Goal: Book appointment/travel/reservation

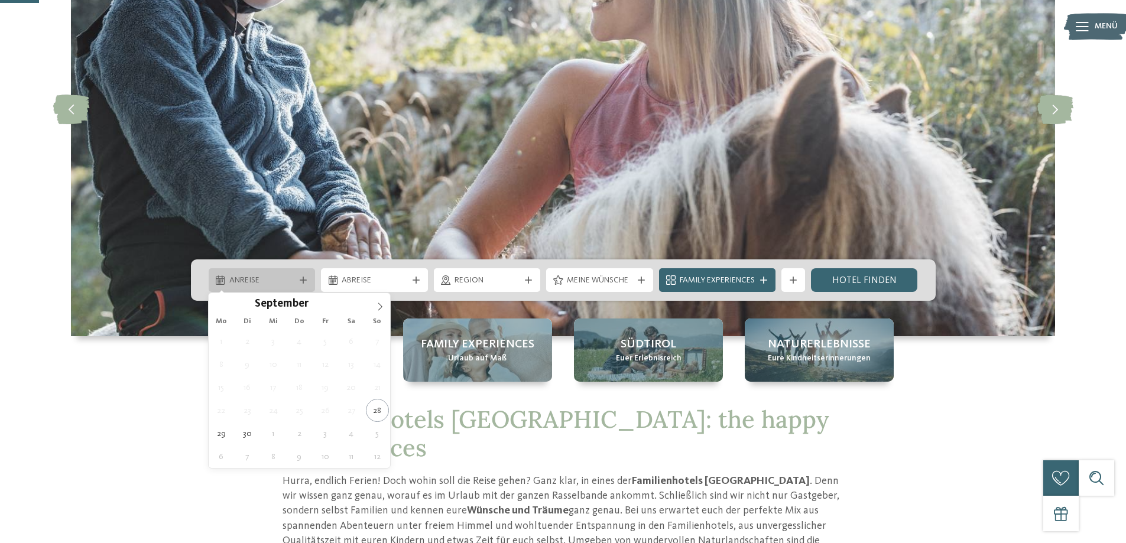
click at [288, 275] on div "Anreise" at bounding box center [262, 280] width 72 height 13
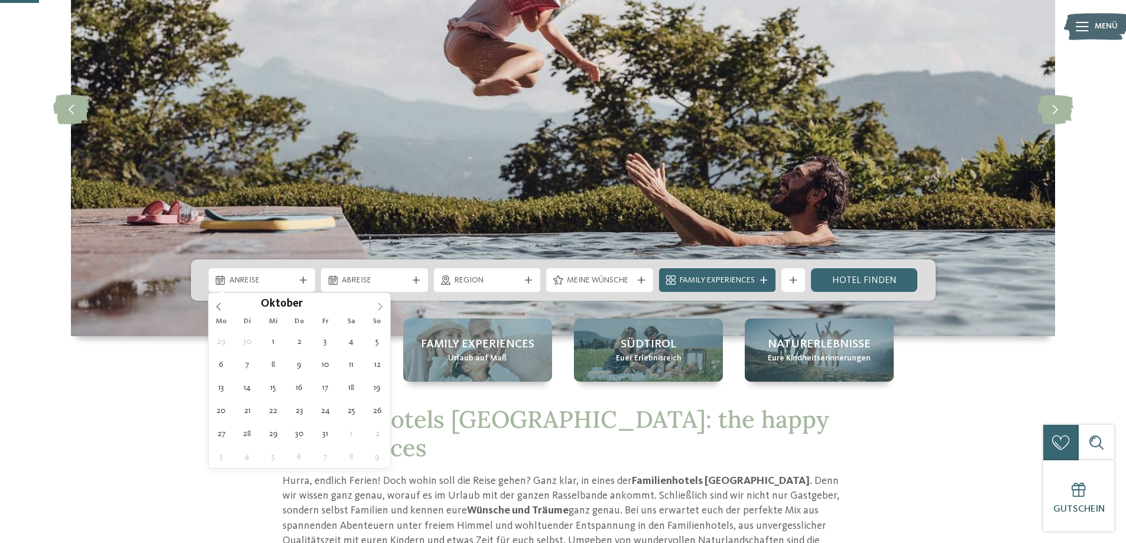
click at [378, 308] on icon at bounding box center [380, 307] width 8 height 8
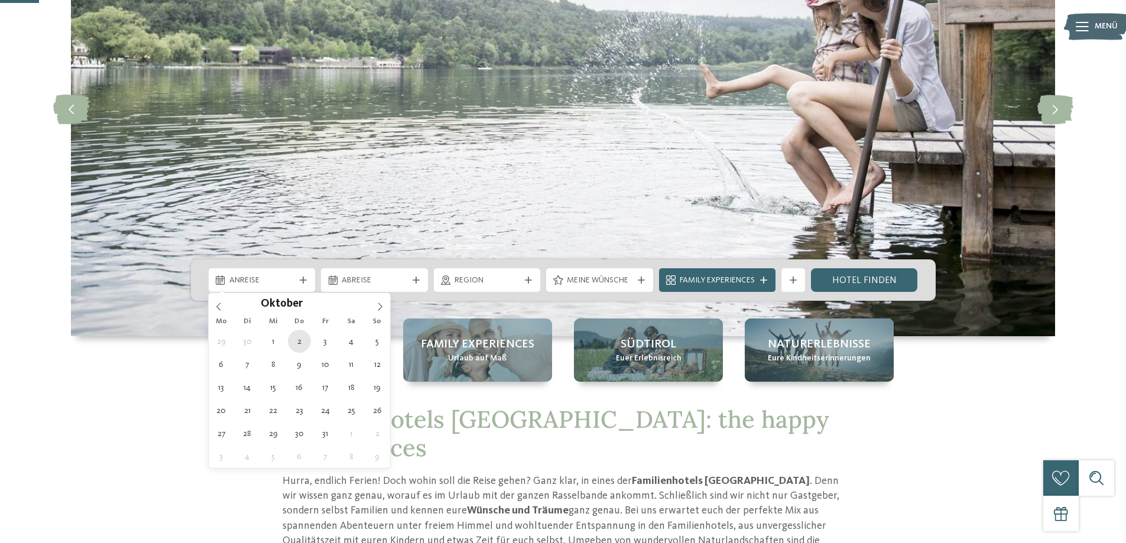
type div "02.10.2025"
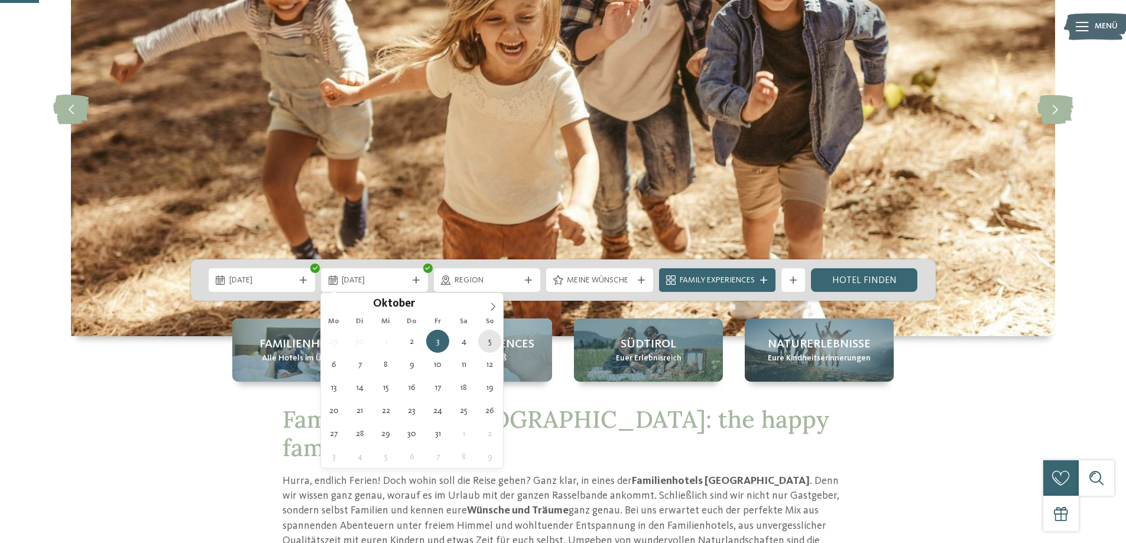
type div "05.10.2025"
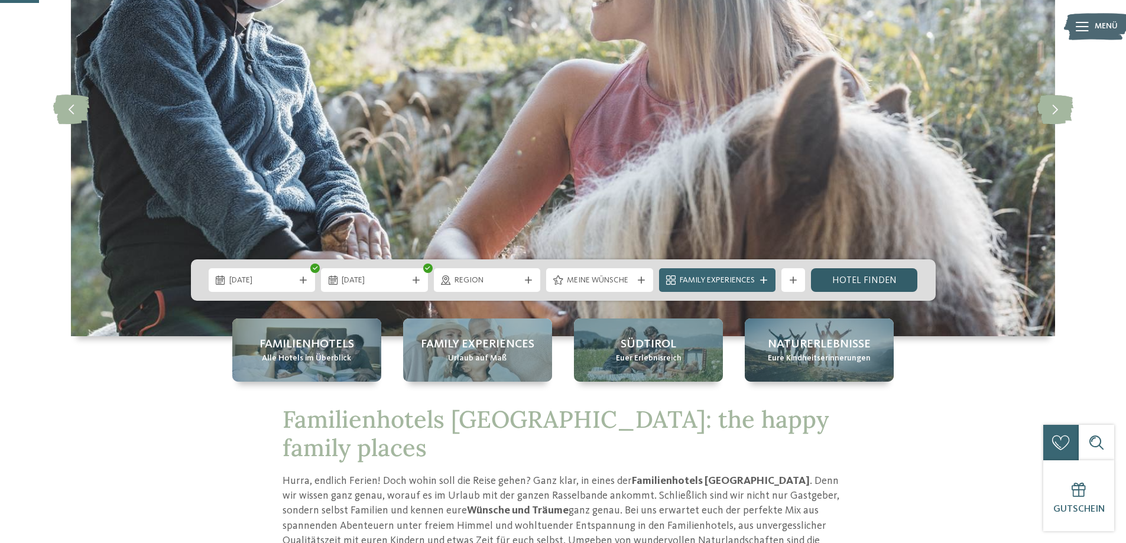
click at [848, 280] on link "Hotel finden" at bounding box center [864, 280] width 107 height 24
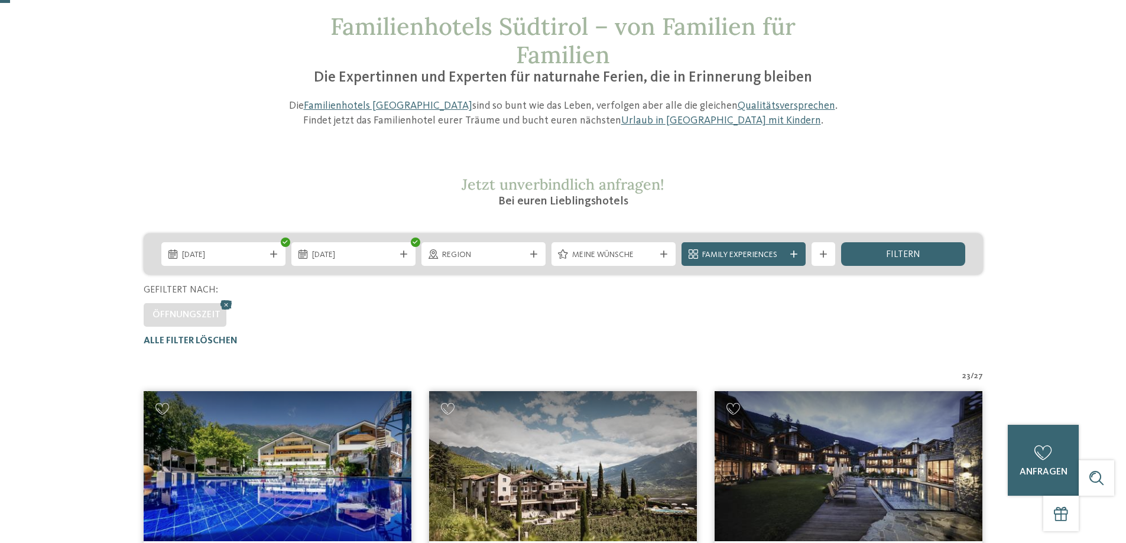
scroll to position [33, 0]
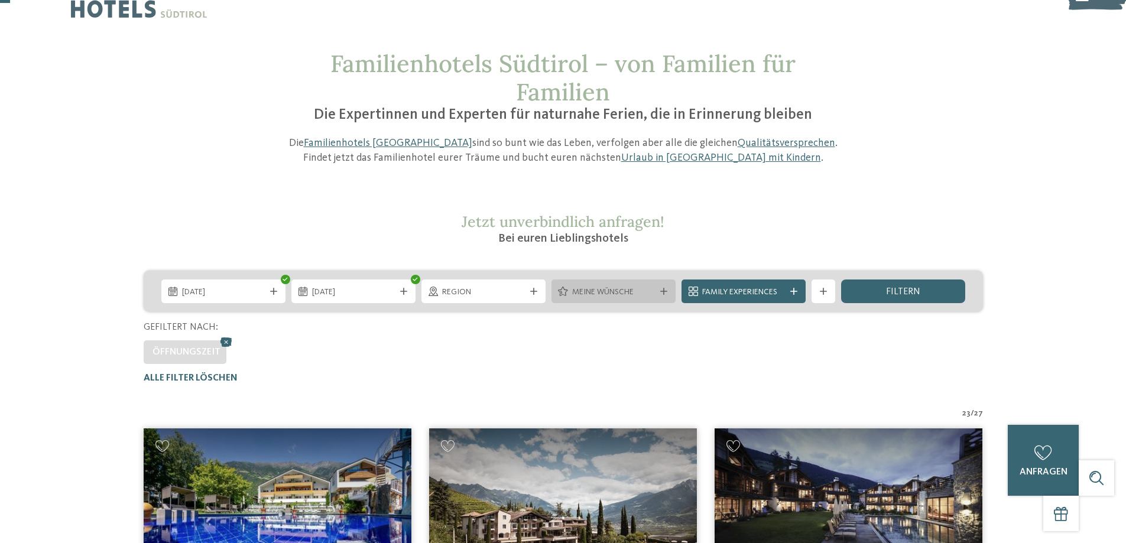
click at [663, 298] on div "Meine Wünsche" at bounding box center [614, 292] width 124 height 24
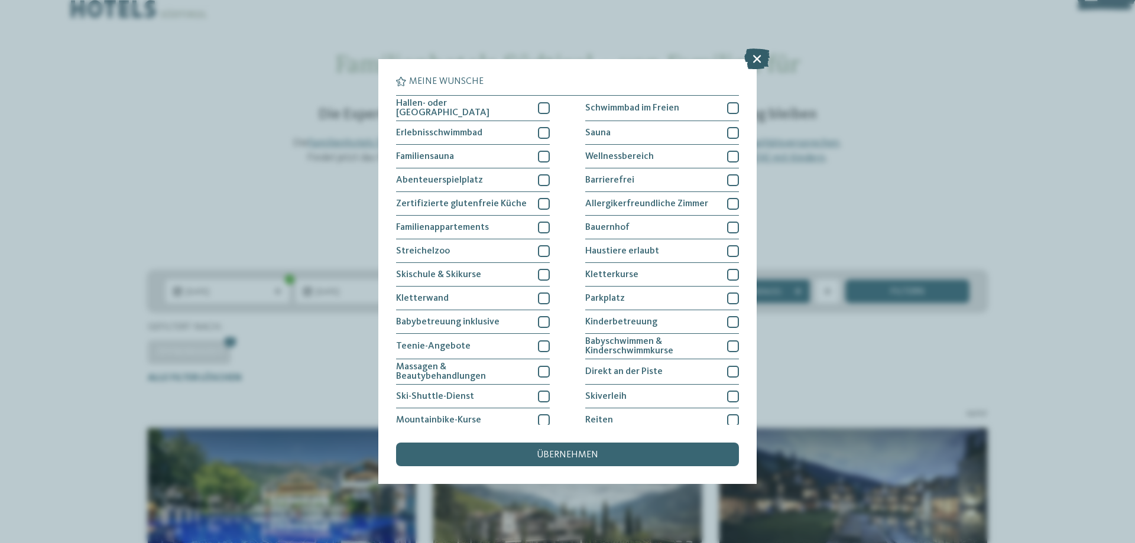
click at [756, 69] on icon at bounding box center [756, 58] width 25 height 21
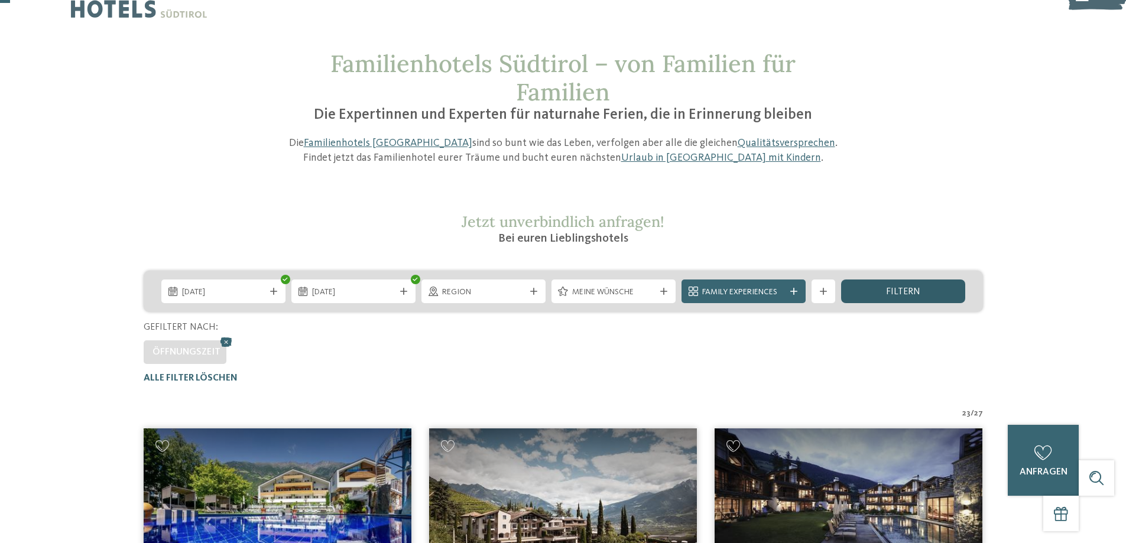
click at [878, 292] on div "filtern" at bounding box center [903, 292] width 124 height 24
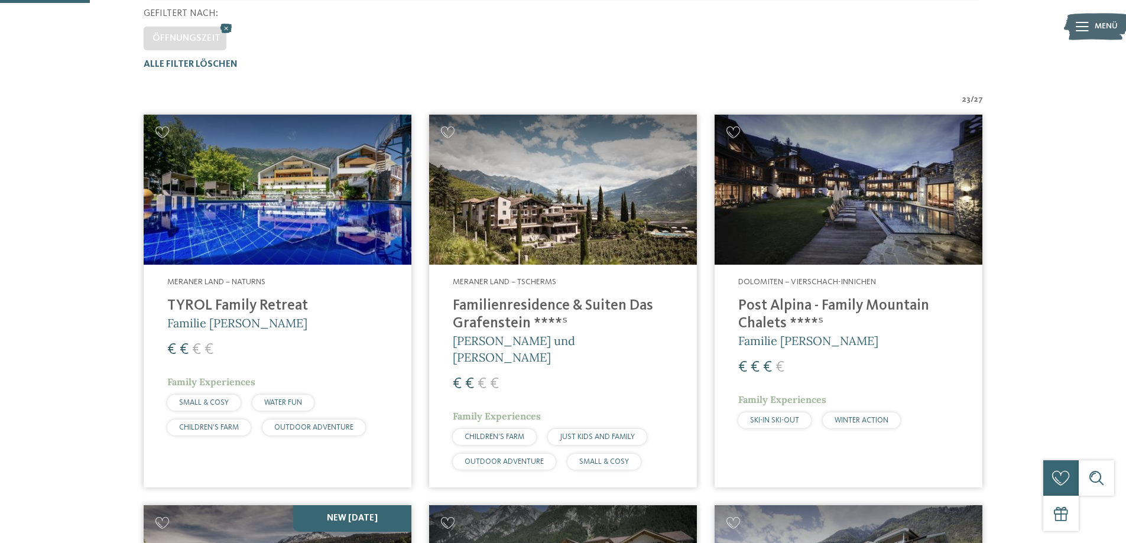
scroll to position [210, 0]
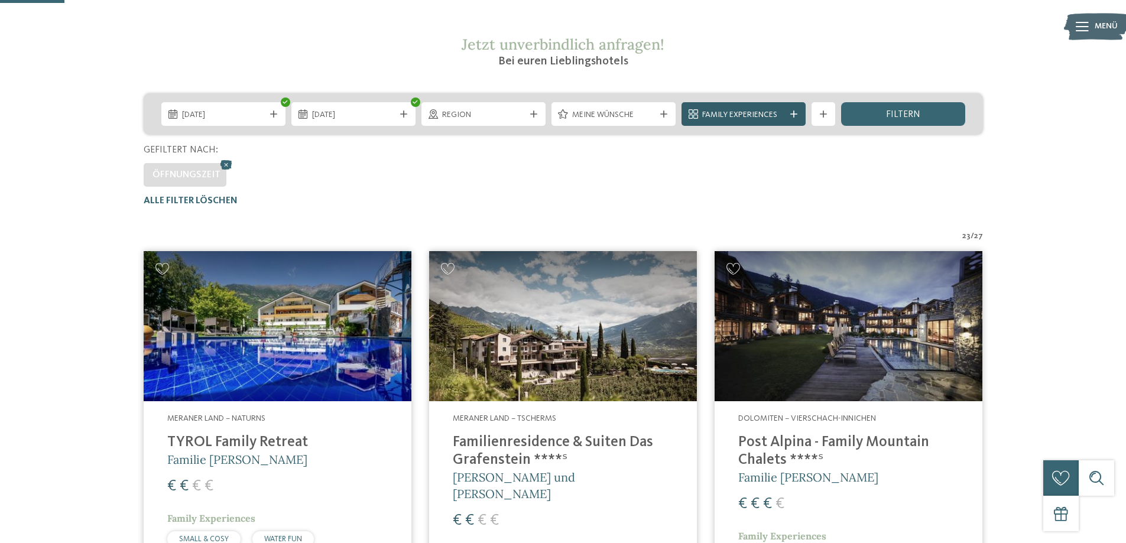
click at [771, 118] on span "Family Experiences" at bounding box center [743, 115] width 83 height 12
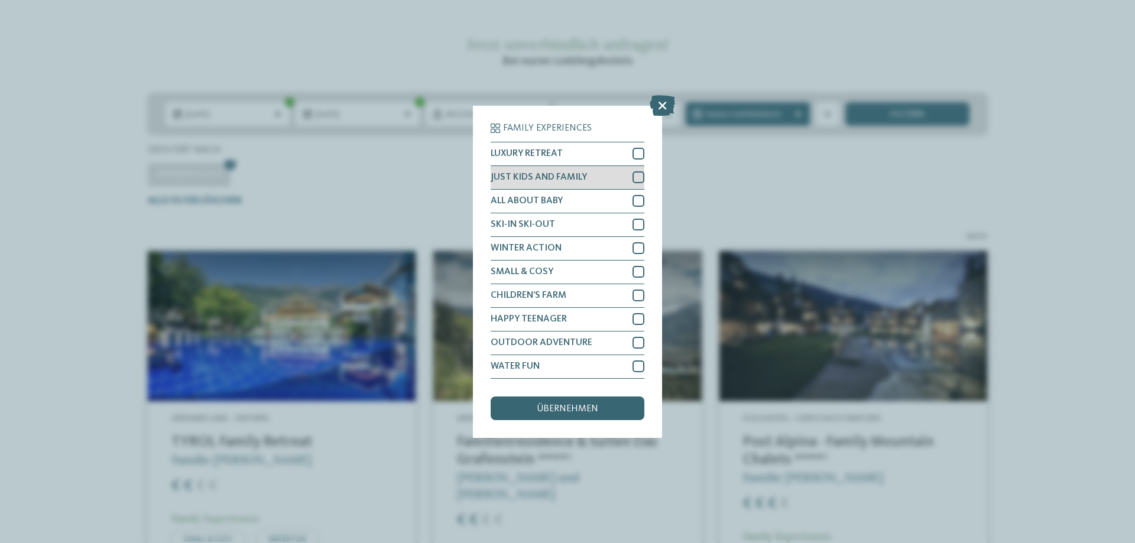
click at [637, 178] on div at bounding box center [638, 177] width 12 height 12
click at [558, 404] on span "übernehmen" at bounding box center [567, 408] width 61 height 9
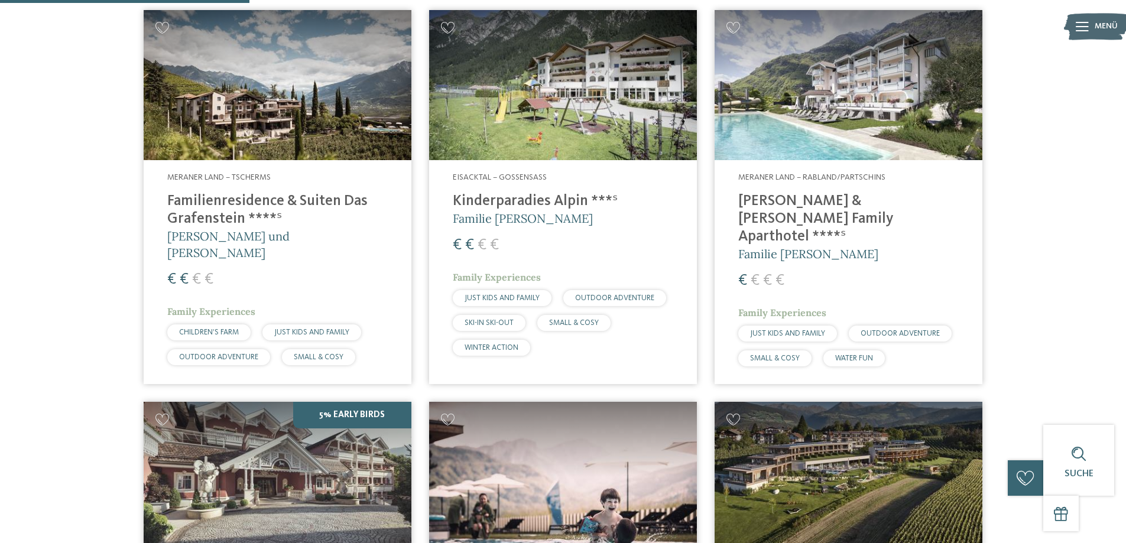
scroll to position [447, 0]
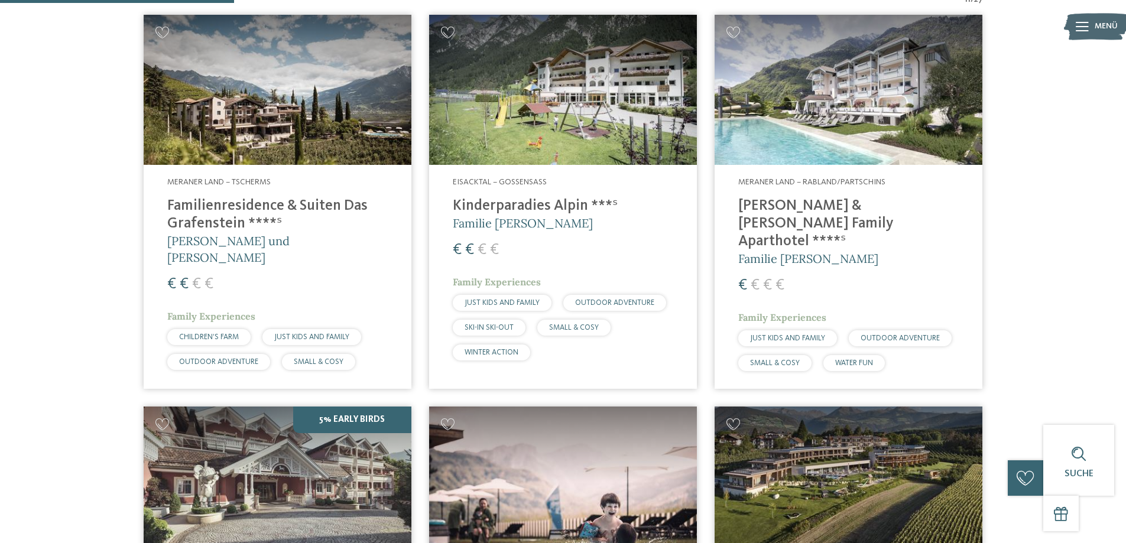
click at [863, 192] on div "Meraner Land – Rabland/Partschins Heidi & Edith Family Aparthotel ****ˢ Familie…" at bounding box center [849, 276] width 268 height 223
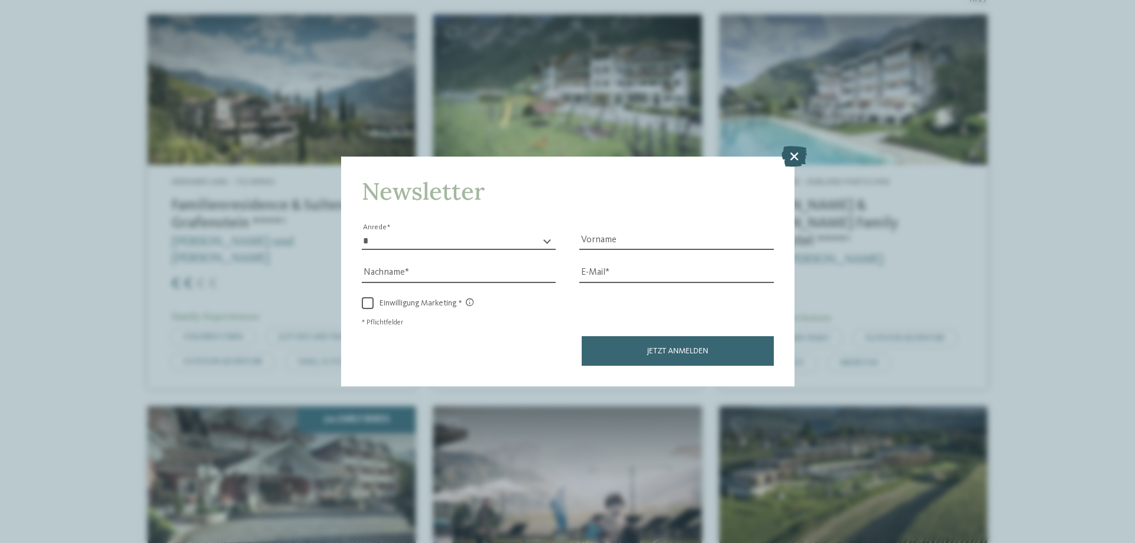
click at [804, 153] on icon at bounding box center [793, 156] width 25 height 21
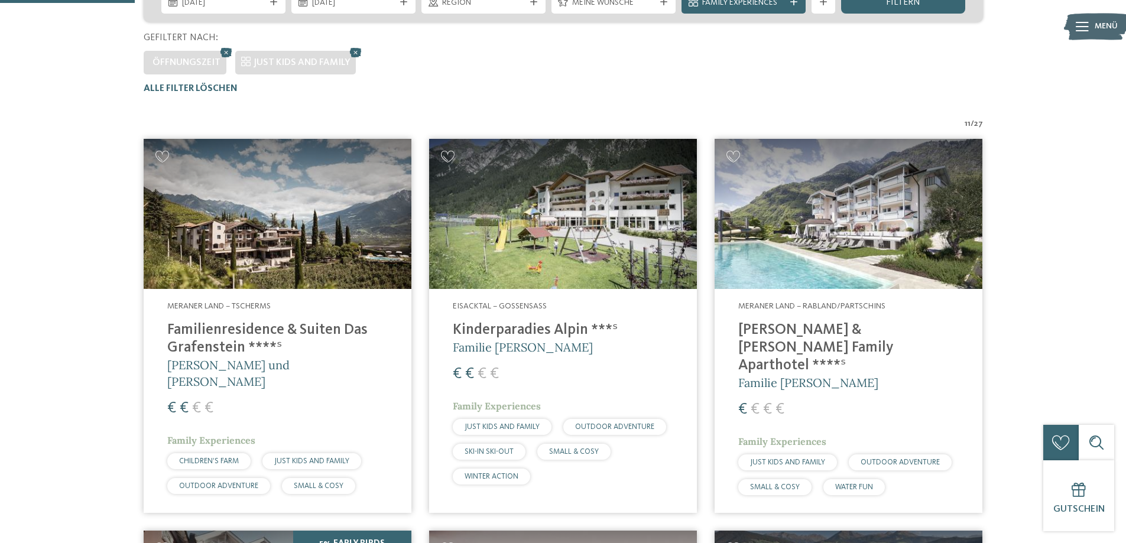
scroll to position [388, 0]
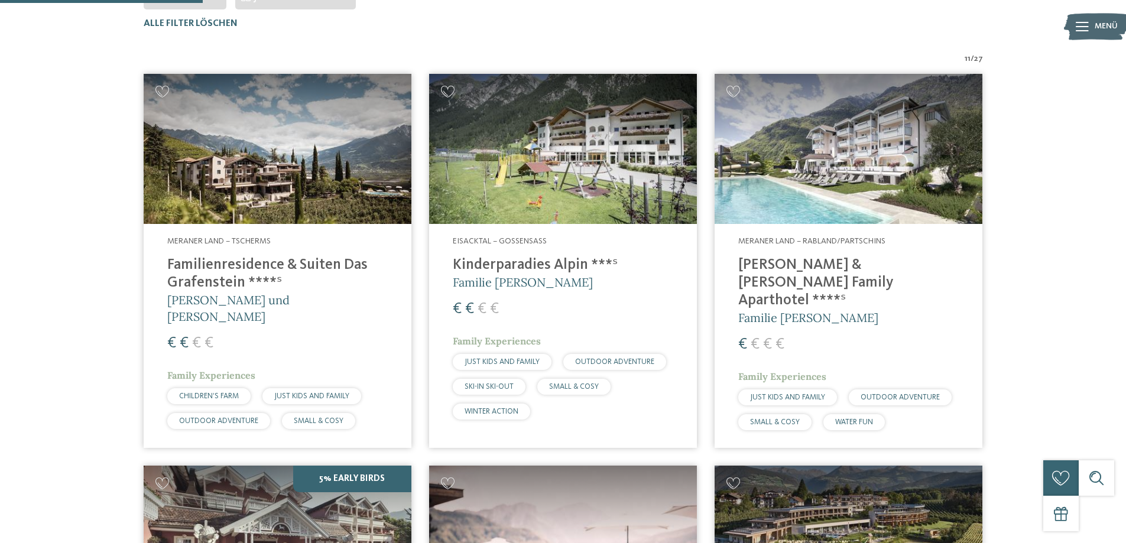
click at [582, 176] on img at bounding box center [563, 149] width 268 height 151
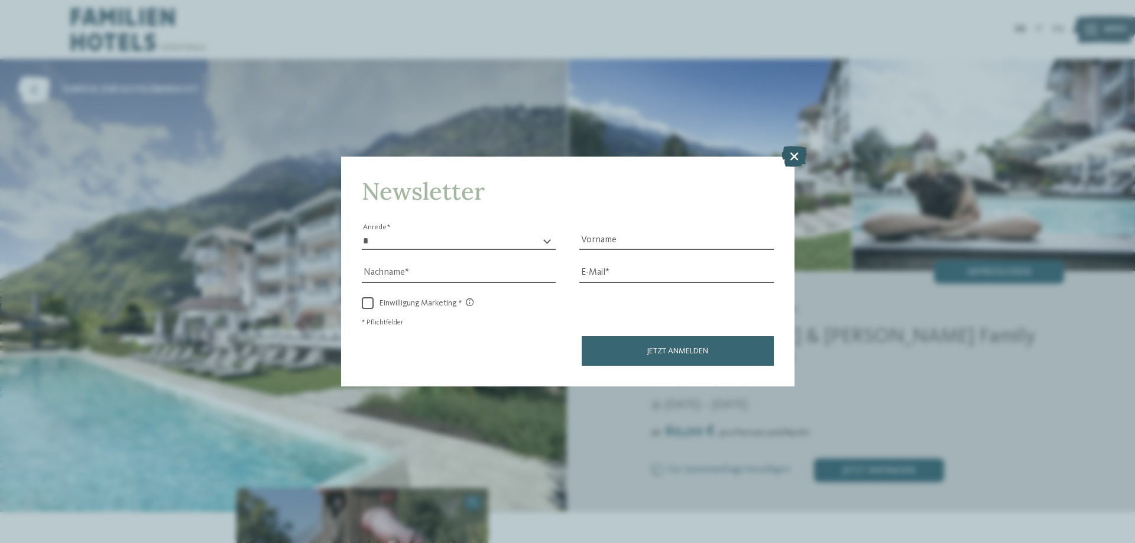
click at [797, 152] on icon at bounding box center [793, 156] width 25 height 21
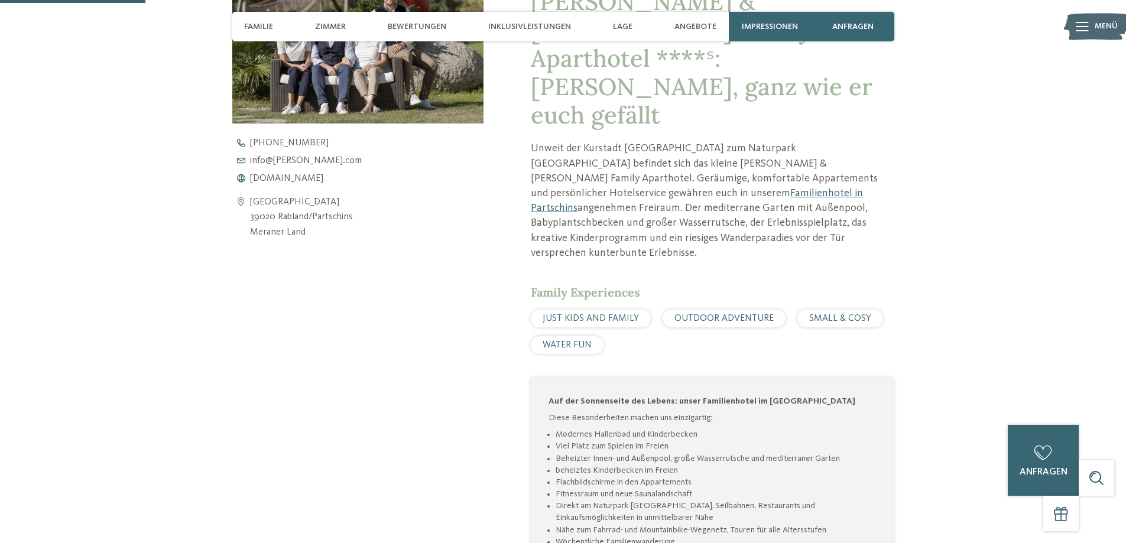
scroll to position [473, 0]
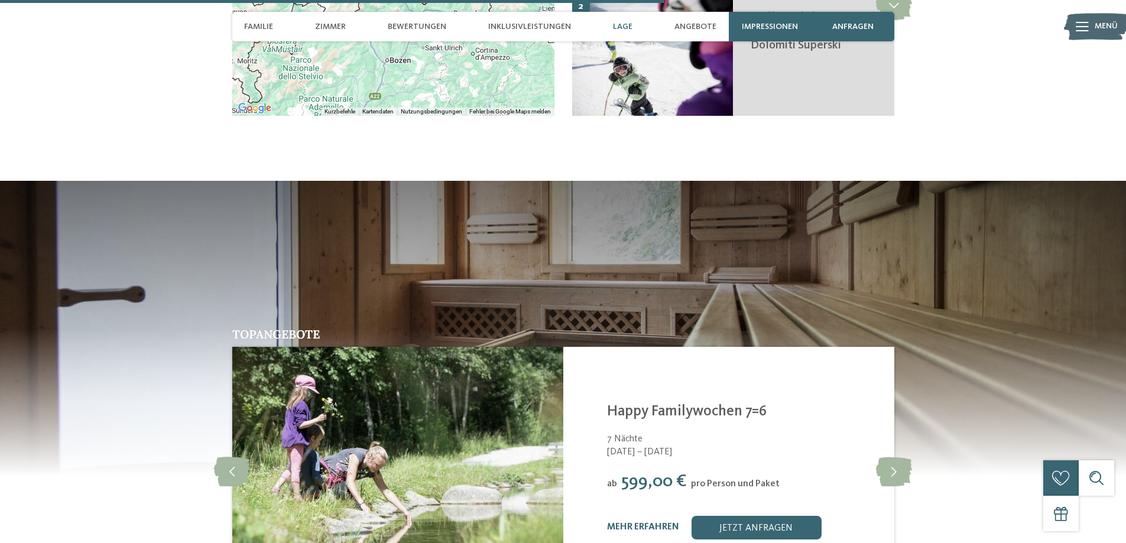
scroll to position [2246, 0]
